Goal: Transaction & Acquisition: Purchase product/service

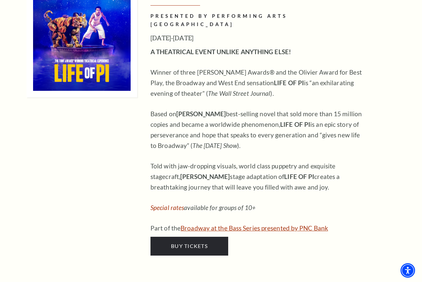
scroll to position [644, 0]
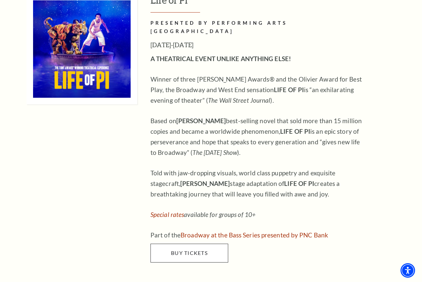
click at [211, 244] on link "Buy Tickets" at bounding box center [189, 253] width 78 height 18
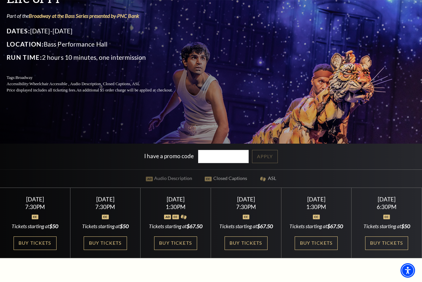
scroll to position [77, 0]
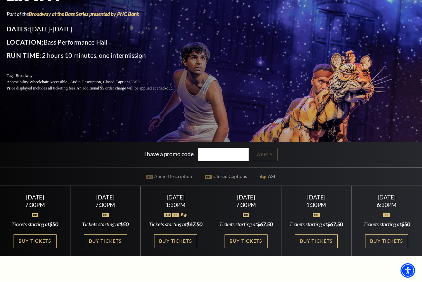
click at [211, 224] on div "Saturday September 27 7:30PM Tickets starting at $67.50 Buy Tickets" at bounding box center [246, 221] width 70 height 70
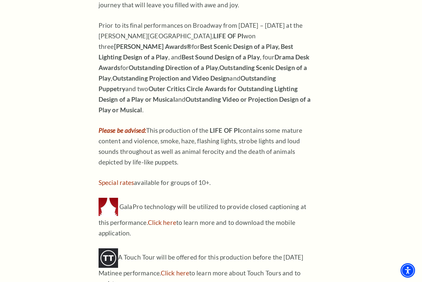
scroll to position [620, 0]
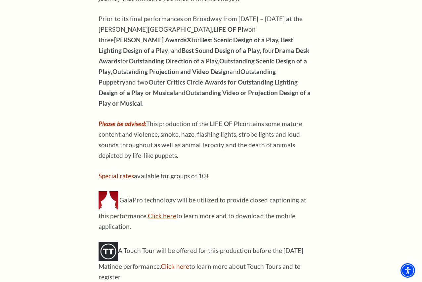
click at [151, 212] on link "Click here" at bounding box center [162, 216] width 28 height 8
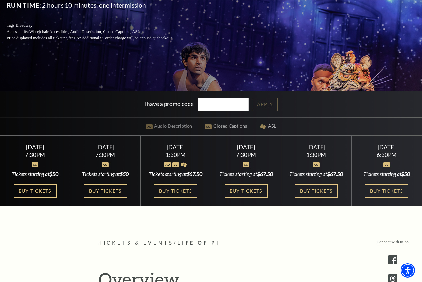
scroll to position [126, 0]
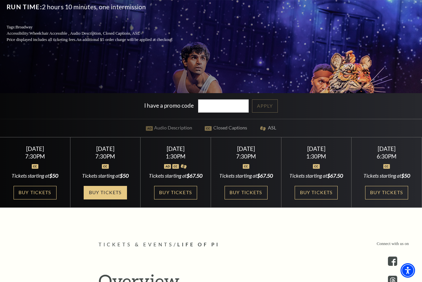
click at [110, 189] on link "Buy Tickets" at bounding box center [105, 193] width 43 height 14
click at [244, 200] on link "Buy Tickets" at bounding box center [245, 193] width 43 height 14
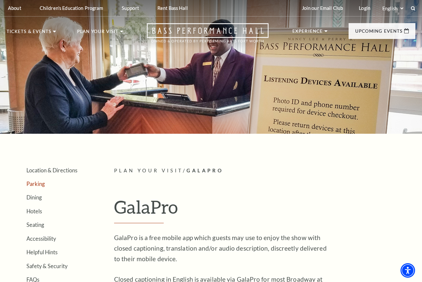
click at [39, 182] on link "Parking" at bounding box center [35, 184] width 18 height 6
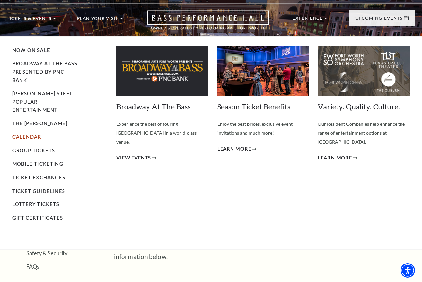
scroll to position [13, 0]
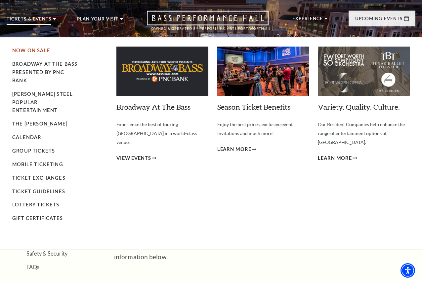
click at [37, 50] on link "Now On Sale" at bounding box center [31, 51] width 38 height 6
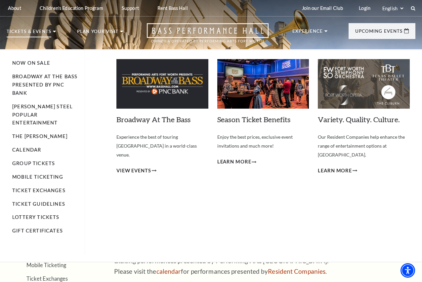
click at [29, 146] on li "Calendar" at bounding box center [45, 150] width 66 height 8
click at [32, 147] on link "Calendar" at bounding box center [26, 150] width 29 height 6
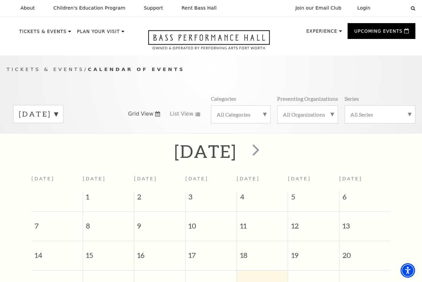
scroll to position [55, 0]
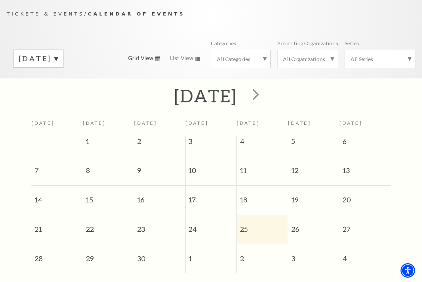
click at [347, 229] on span "27" at bounding box center [364, 226] width 51 height 23
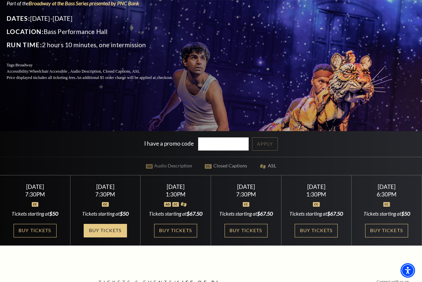
scroll to position [89, 0]
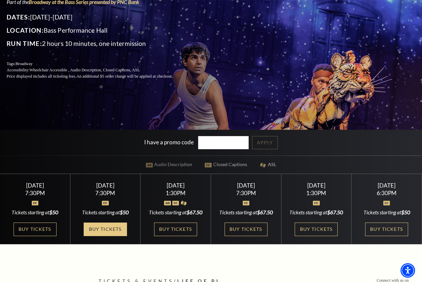
click at [121, 228] on link "Buy Tickets" at bounding box center [105, 230] width 43 height 14
click at [239, 236] on link "Buy Tickets" at bounding box center [245, 230] width 43 height 14
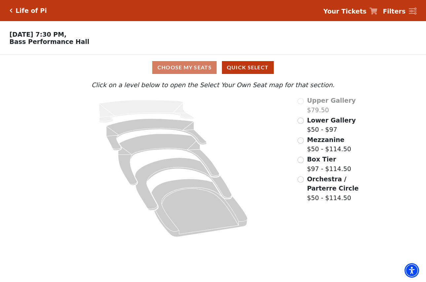
click at [300, 178] on input "Orchestra / Parterre Circle$50 - $114.50\a" at bounding box center [301, 179] width 6 height 6
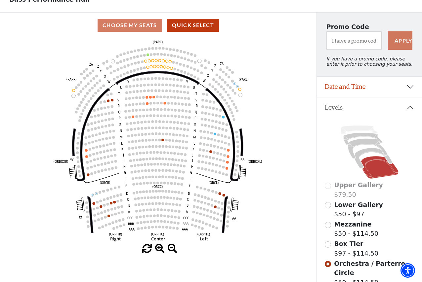
scroll to position [38, 0]
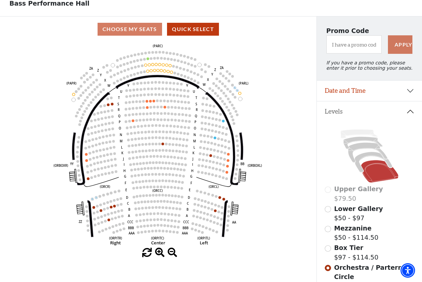
click at [332, 229] on div "Mezzanine $50 - $114.50" at bounding box center [369, 233] width 90 height 19
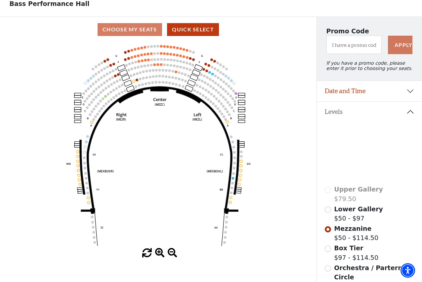
scroll to position [37, 0]
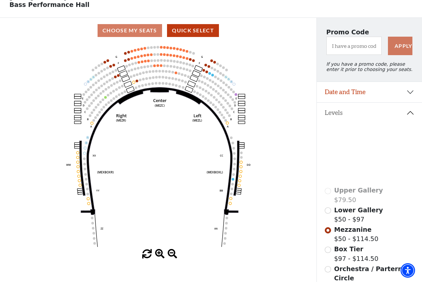
click at [329, 212] on input "Lower Gallery$50 - $97\a" at bounding box center [327, 210] width 6 height 6
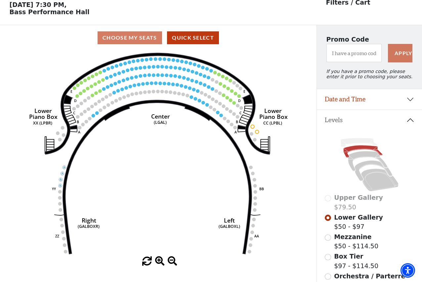
scroll to position [31, 0]
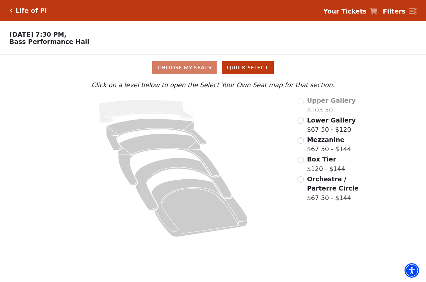
click at [302, 178] on input "Orchestra / Parterre Circle$67.50 - $144\a" at bounding box center [301, 179] width 6 height 6
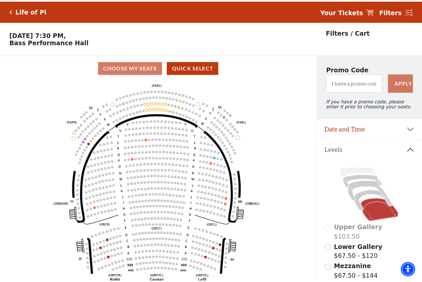
scroll to position [31, 0]
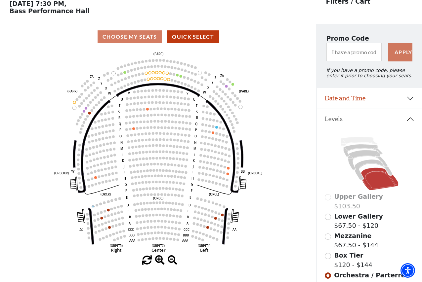
click at [200, 227] on icon "Left (ORPITL) Right (ORPITR) Center (ORPITC) ZZ AA YY BB ZA ZA (ORCL) (ORCR) (O…" at bounding box center [158, 153] width 284 height 206
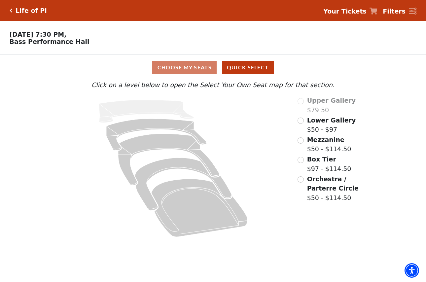
click at [313, 182] on label "Orchestra / Parterre Circle $50 - $114.50" at bounding box center [337, 188] width 61 height 28
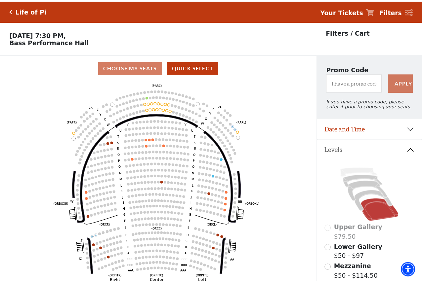
scroll to position [31, 0]
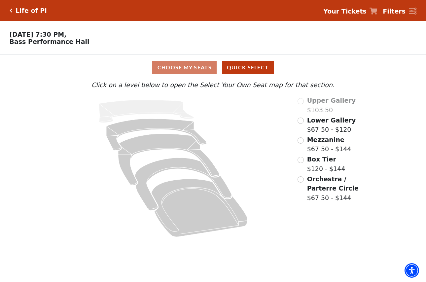
click at [300, 177] on input "Orchestra / Parterre Circle$67.50 - $144\a" at bounding box center [301, 179] width 6 height 6
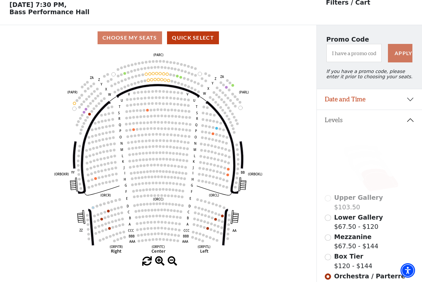
scroll to position [31, 0]
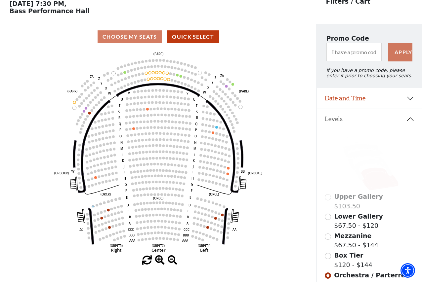
click at [111, 210] on circle at bounding box center [111, 209] width 3 height 3
click at [169, 156] on icon "Left (ORPITL) Right (ORPITR) Center (ORPITC) ZZ AA YY BB ZA ZA (ORCL) (ORCR) (O…" at bounding box center [158, 153] width 284 height 206
